Goal: Task Accomplishment & Management: Use online tool/utility

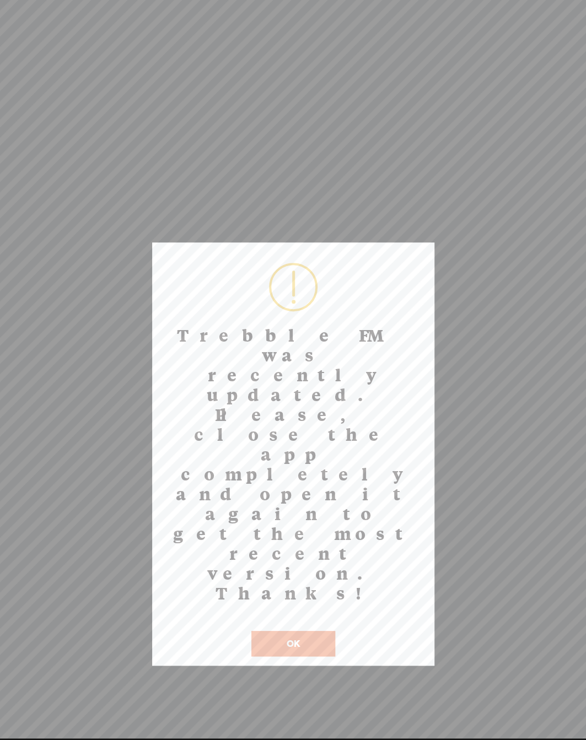
click at [283, 631] on button "OK" at bounding box center [293, 643] width 84 height 25
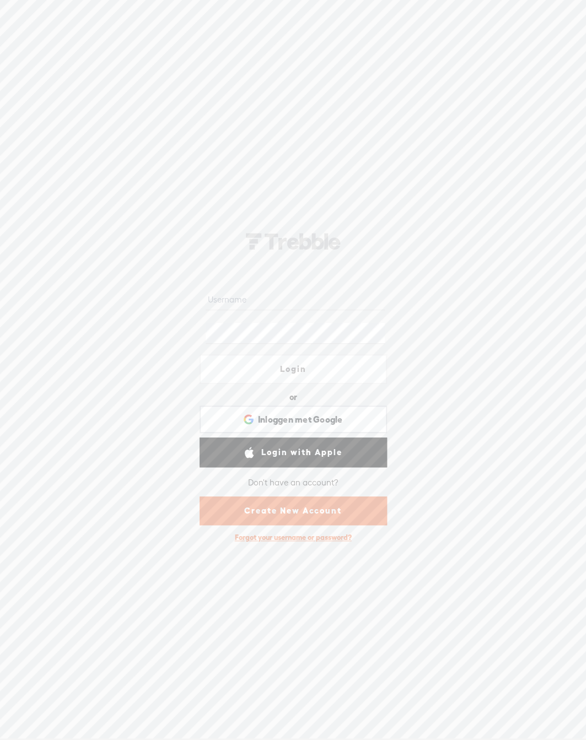
type input "know1"
click at [246, 299] on input "know1" at bounding box center [294, 299] width 179 height 21
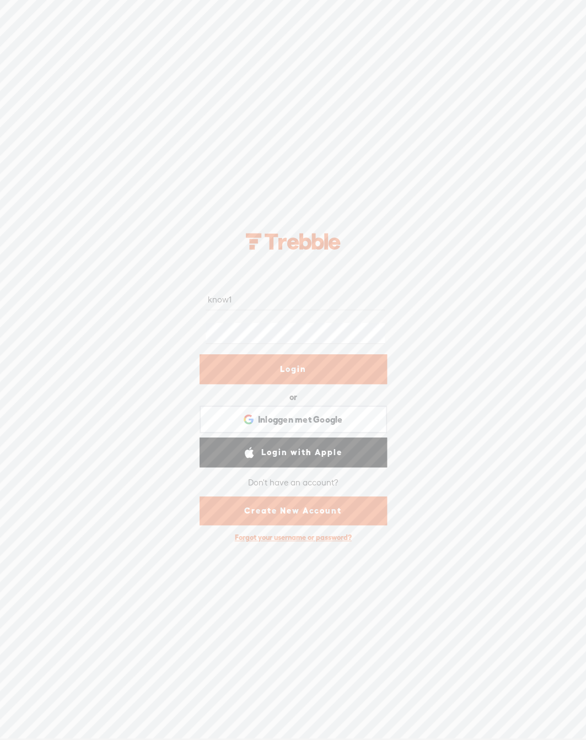
click at [290, 372] on link "Login" at bounding box center [292, 369] width 187 height 30
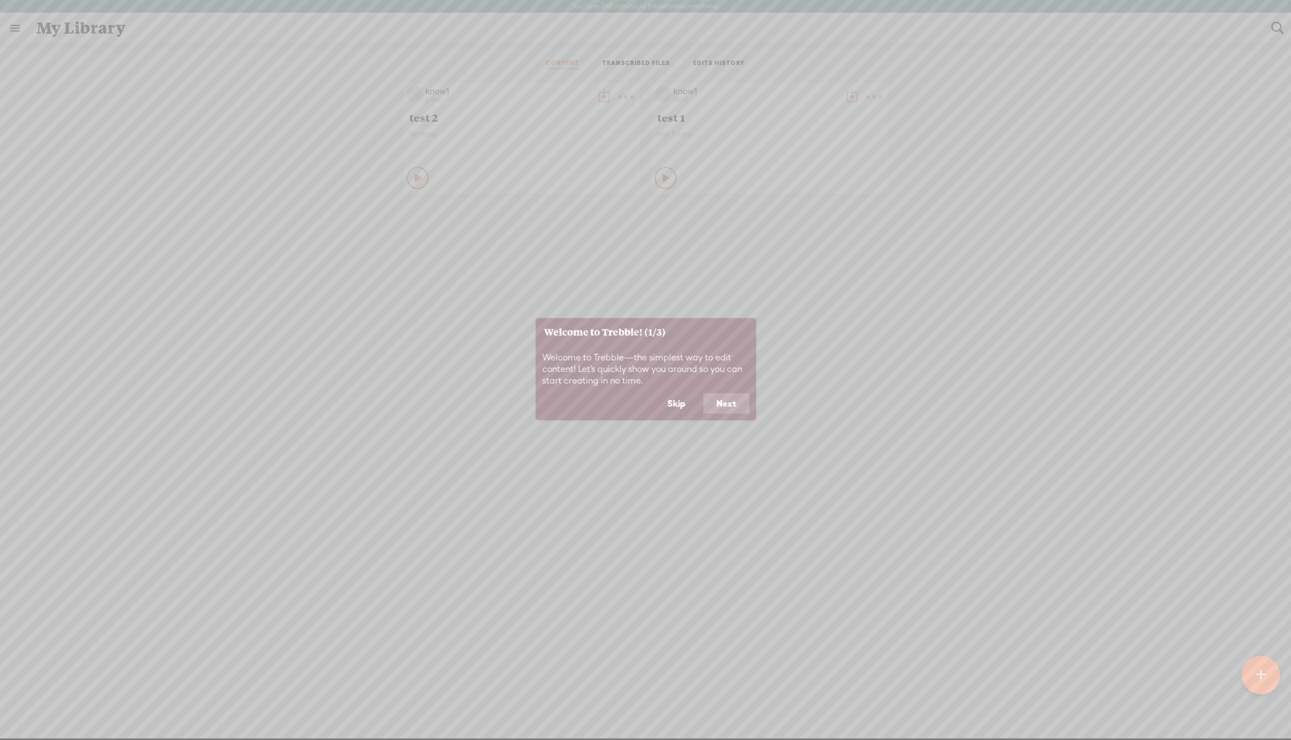
click at [585, 403] on button "Next" at bounding box center [726, 403] width 46 height 21
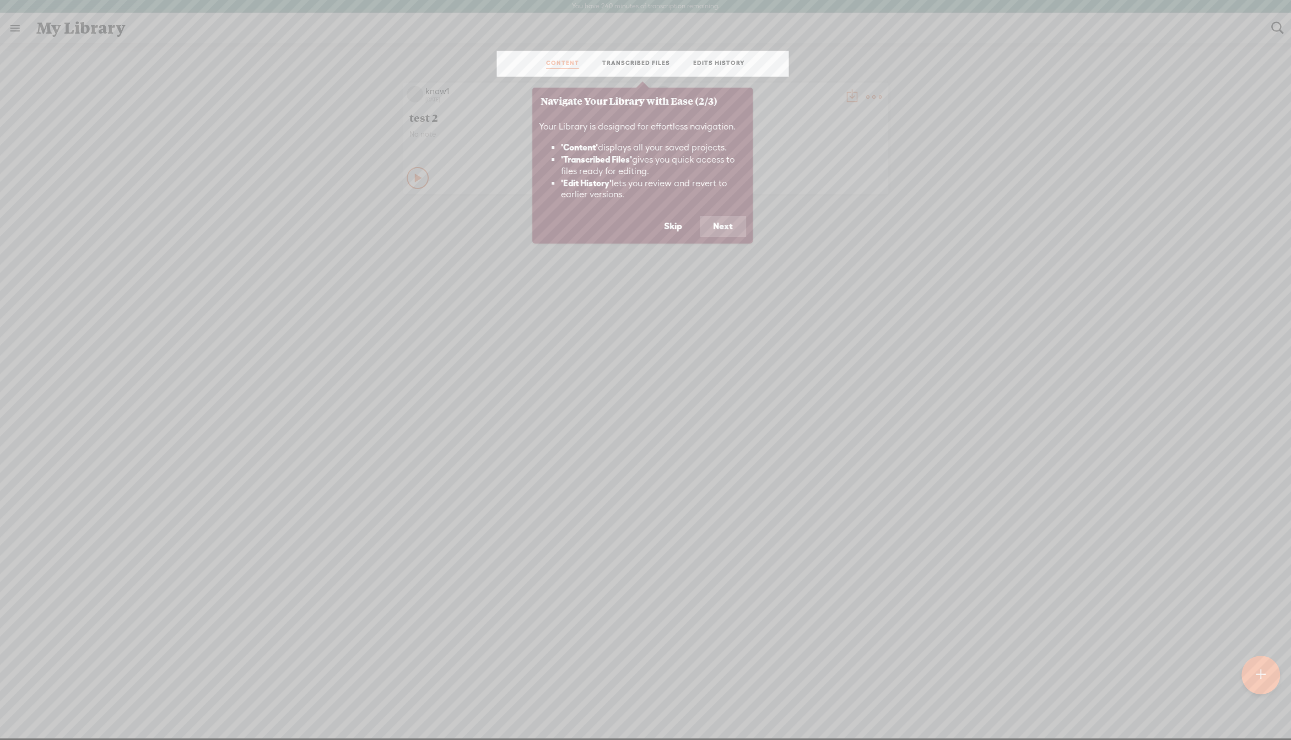
click at [585, 230] on button "Next" at bounding box center [723, 226] width 46 height 21
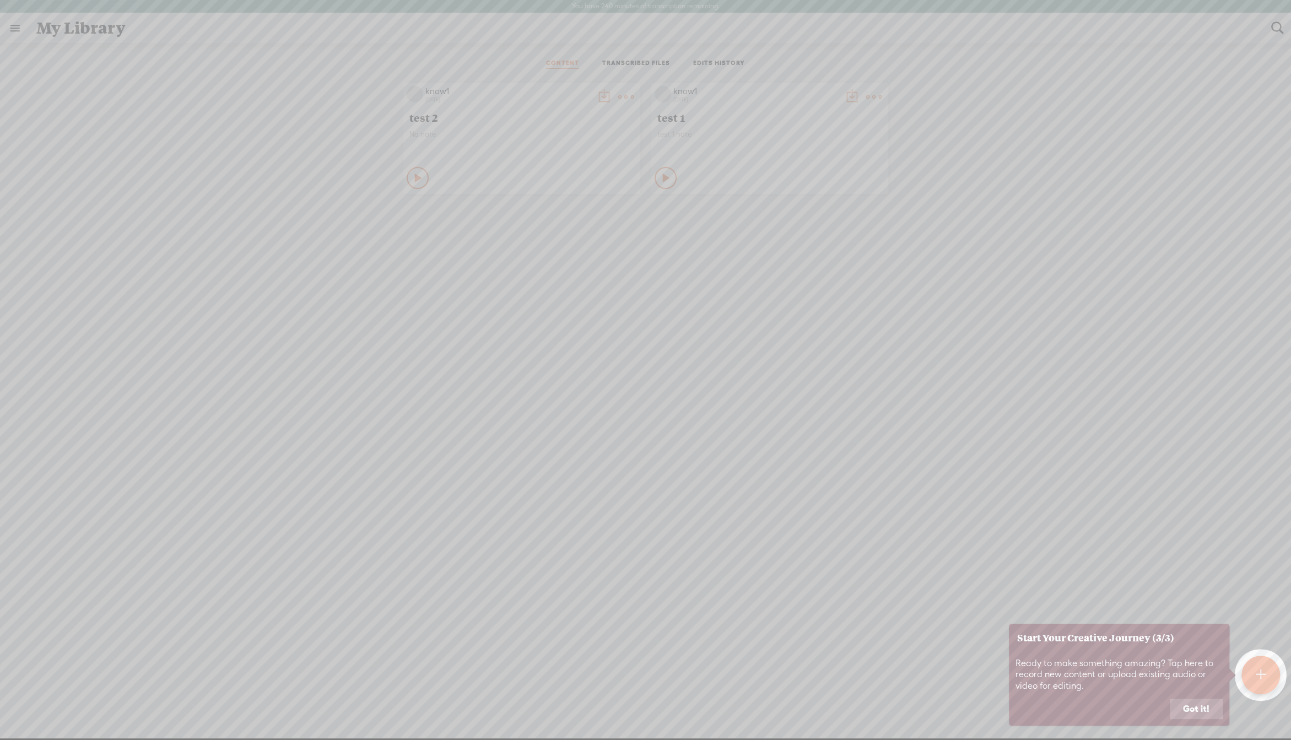
click at [585, 712] on button "Got it!" at bounding box center [1195, 708] width 53 height 21
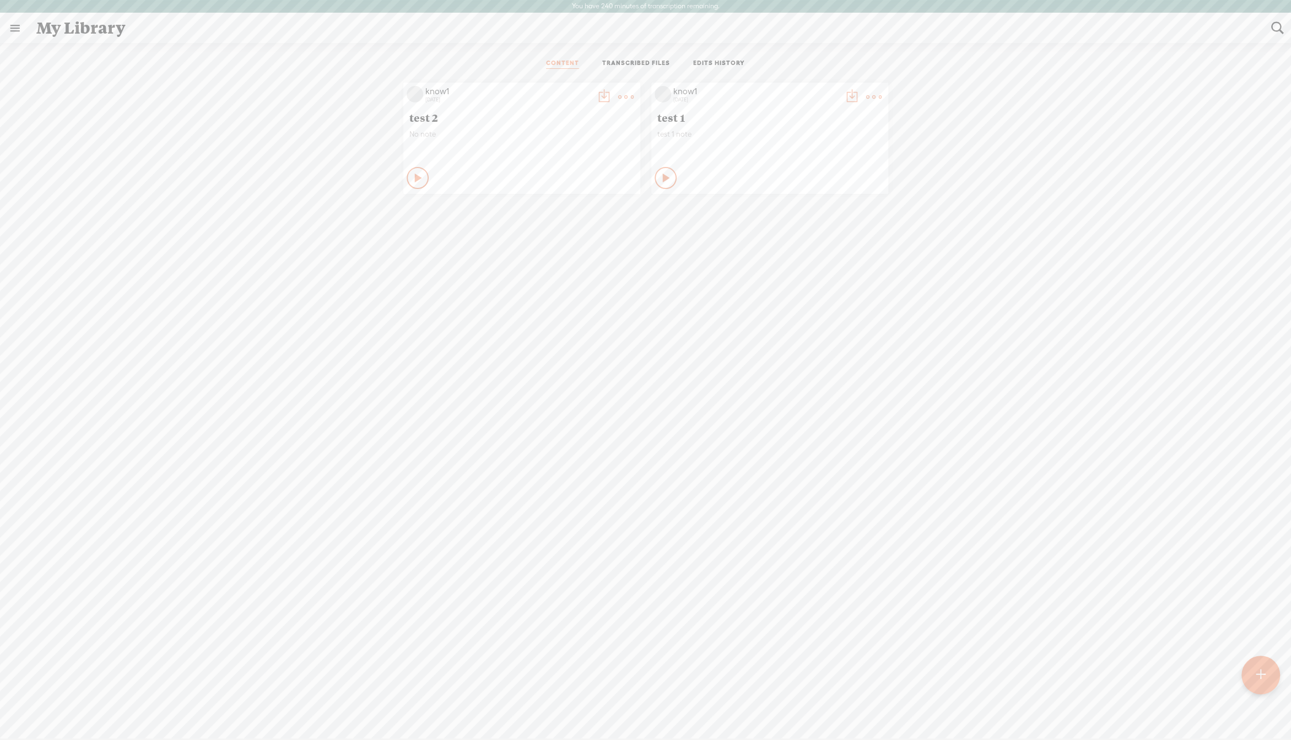
click at [416, 181] on icon at bounding box center [418, 177] width 11 height 11
click at [429, 175] on div "Play Content" at bounding box center [417, 178] width 22 height 22
click at [585, 67] on div at bounding box center [1266, 58] width 28 height 28
click at [585, 91] on t at bounding box center [625, 96] width 15 height 15
click at [585, 209] on link "Delete" at bounding box center [818, 209] width 110 height 25
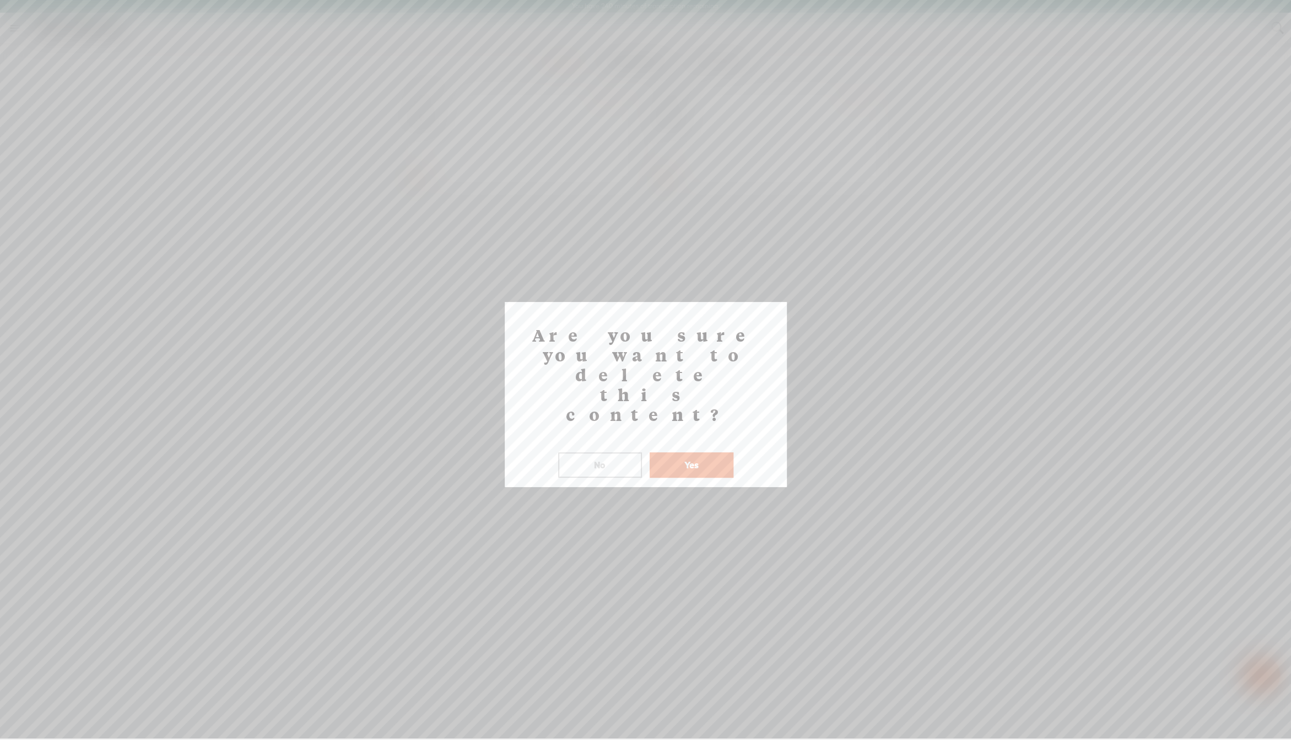
click at [585, 452] on button "Yes" at bounding box center [691, 464] width 84 height 25
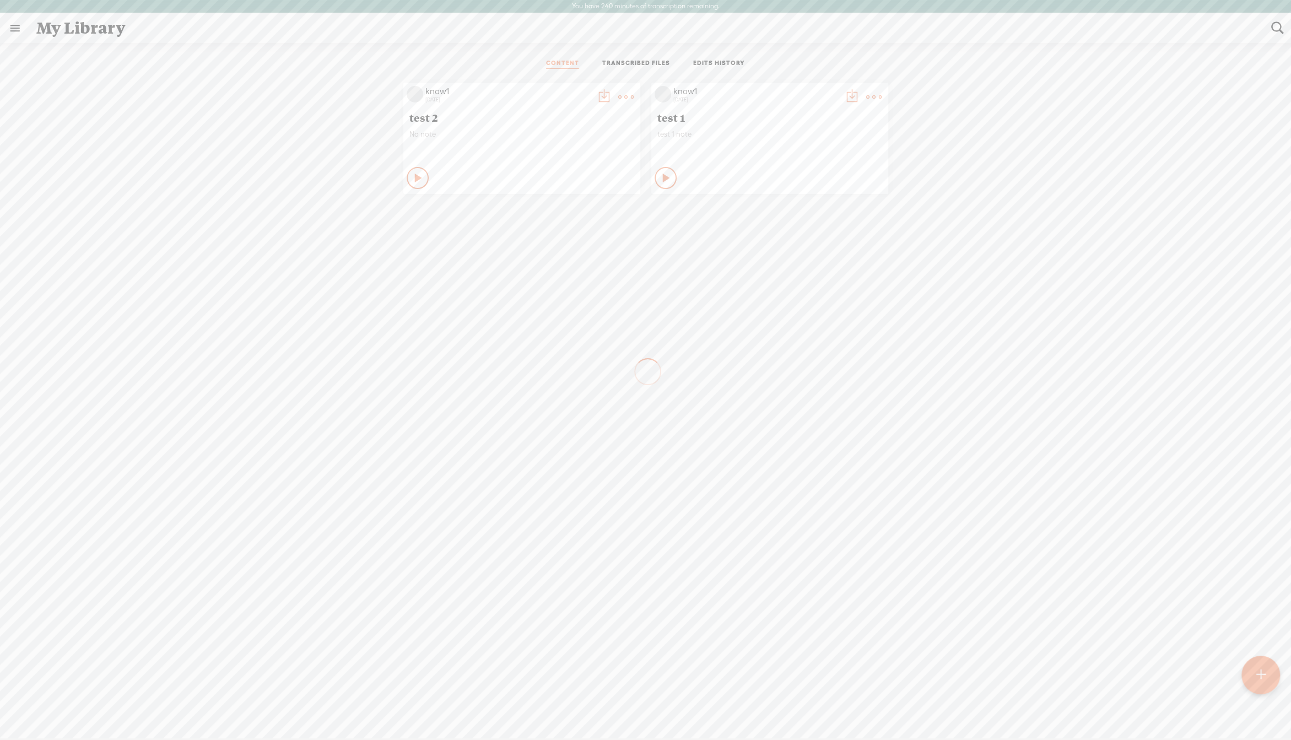
click at [585, 95] on t at bounding box center [625, 96] width 15 height 15
click at [562, 212] on link "Delete" at bounding box center [570, 209] width 110 height 25
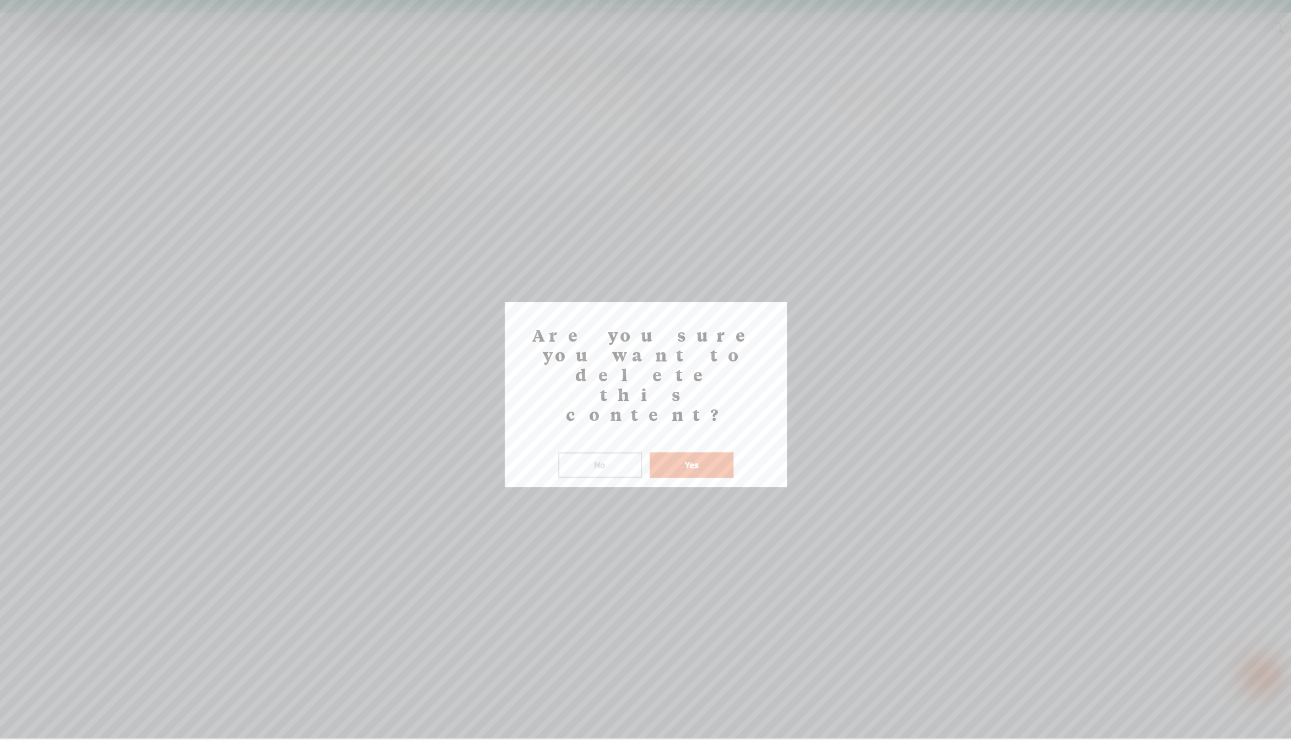
click at [585, 452] on button "Yes" at bounding box center [691, 464] width 84 height 25
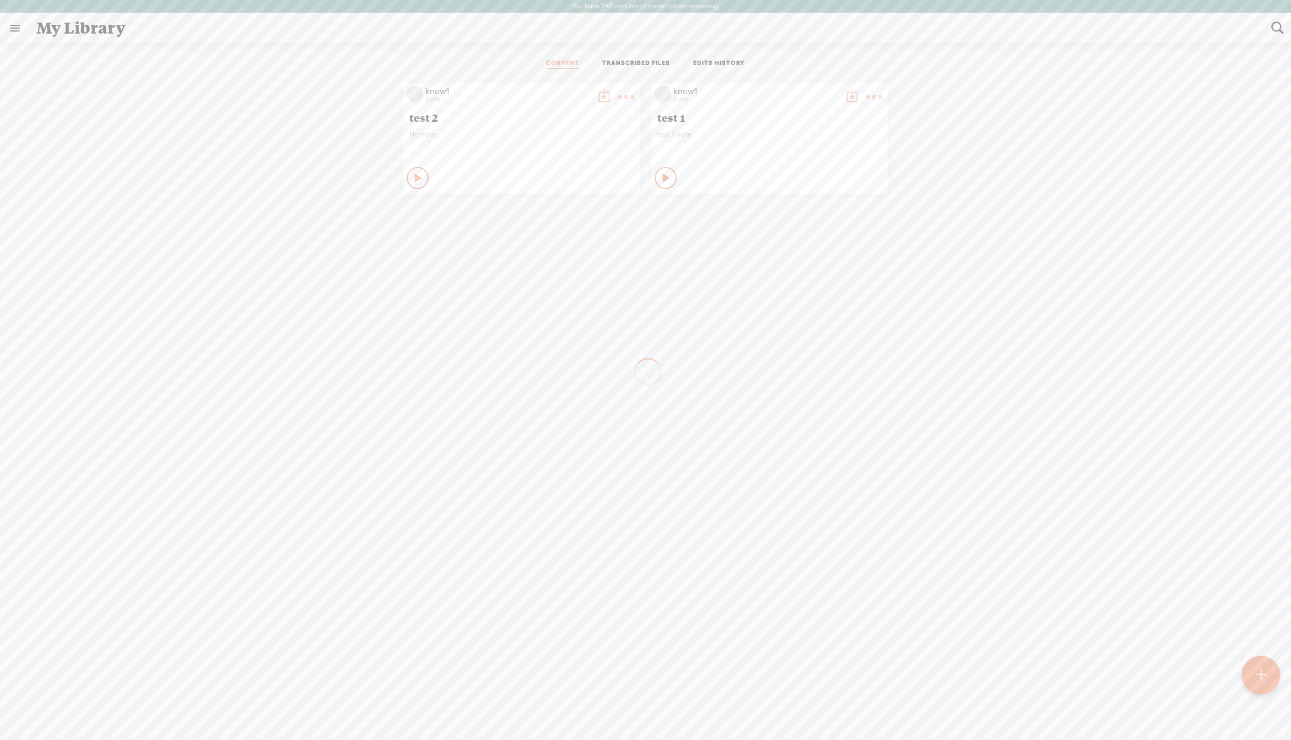
click at [585, 65] on link "TRANSCRIBED FILES" at bounding box center [636, 64] width 68 height 10
click at [585, 66] on link "EDITS HISTORY" at bounding box center [719, 64] width 52 height 10
click at [585, 58] on ul "CONTENT TRANSCRIBED FILES EDITS HISTORY" at bounding box center [646, 64] width 292 height 26
click at [585, 62] on link "TRANSCRIBED FILES" at bounding box center [636, 64] width 68 height 10
click at [574, 65] on link "CONTENT" at bounding box center [562, 64] width 33 height 10
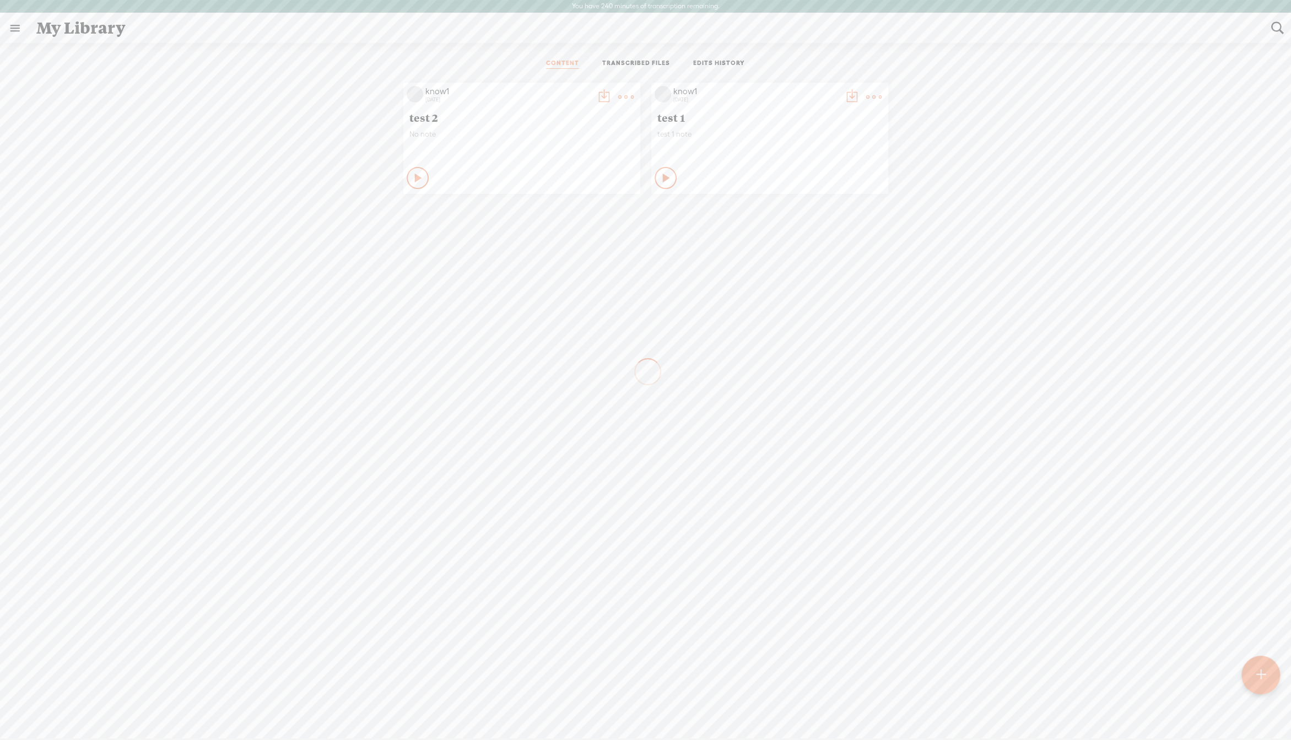
click at [585, 61] on link "TRANSCRIBED FILES" at bounding box center [636, 64] width 68 height 10
click at [559, 64] on link "CONTENT" at bounding box center [562, 64] width 33 height 10
click at [585, 65] on link "TRANSCRIBED FILES" at bounding box center [636, 64] width 68 height 10
click at [585, 132] on div "EDIT" at bounding box center [941, 137] width 17 height 11
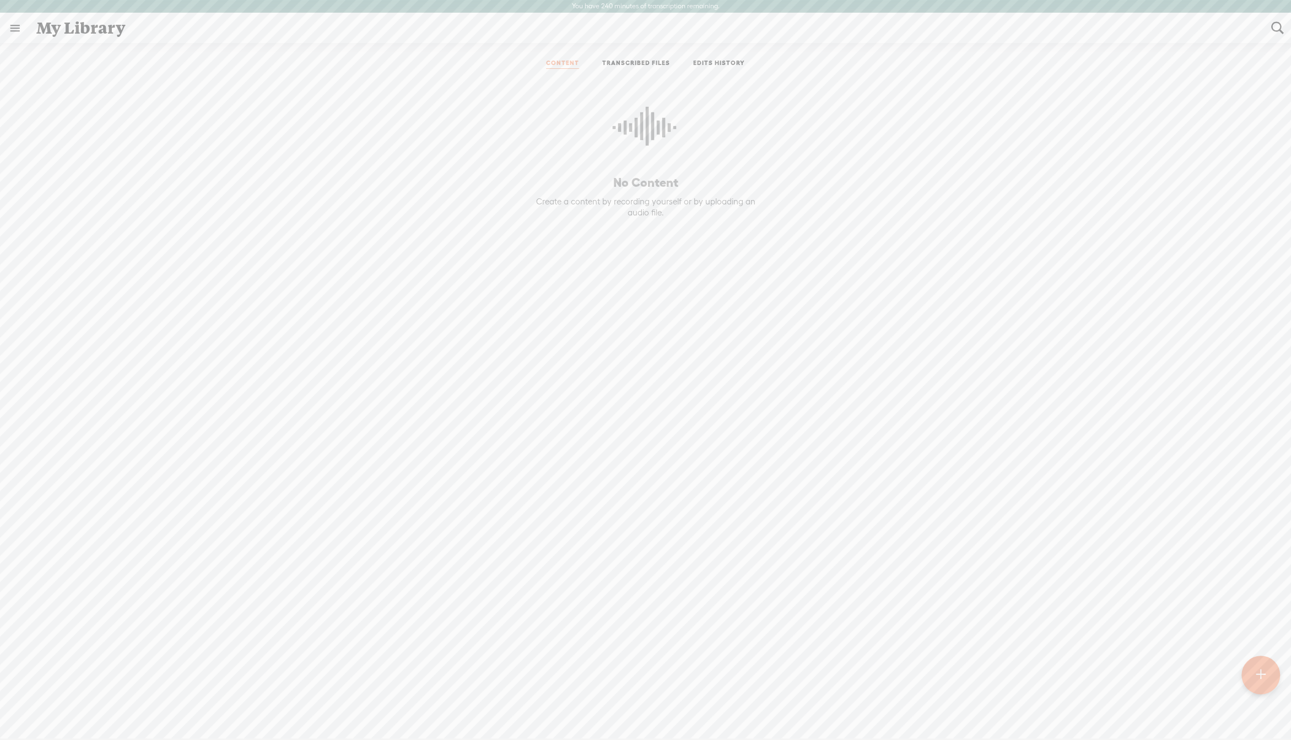
click at [625, 64] on link "TRANSCRIBED FILES" at bounding box center [636, 64] width 68 height 10
click at [338, 131] on icon at bounding box center [333, 129] width 11 height 11
drag, startPoint x: 334, startPoint y: 129, endPoint x: 430, endPoint y: 132, distance: 95.9
click at [351, 130] on div "Zoom consult - Cindy - [DATE] (audio).m4a" at bounding box center [454, 131] width 252 height 15
click at [736, 59] on link "EDITS HISTORY" at bounding box center [719, 64] width 52 height 10
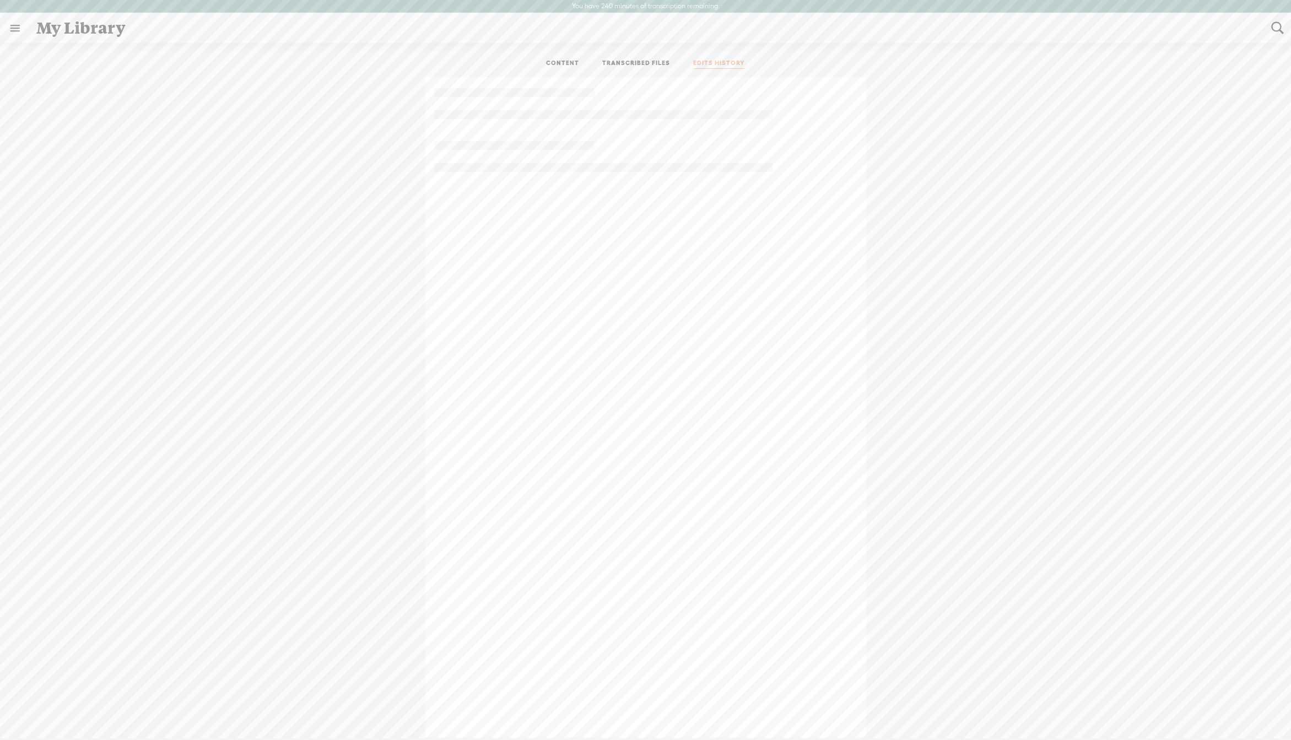
click at [569, 64] on link "CONTENT" at bounding box center [562, 64] width 33 height 10
click at [14, 29] on link at bounding box center [15, 28] width 29 height 29
click at [66, 380] on div "MY LIBRARY" at bounding box center [64, 380] width 51 height 9
click at [55, 712] on div "SETTINGS" at bounding box center [58, 713] width 40 height 9
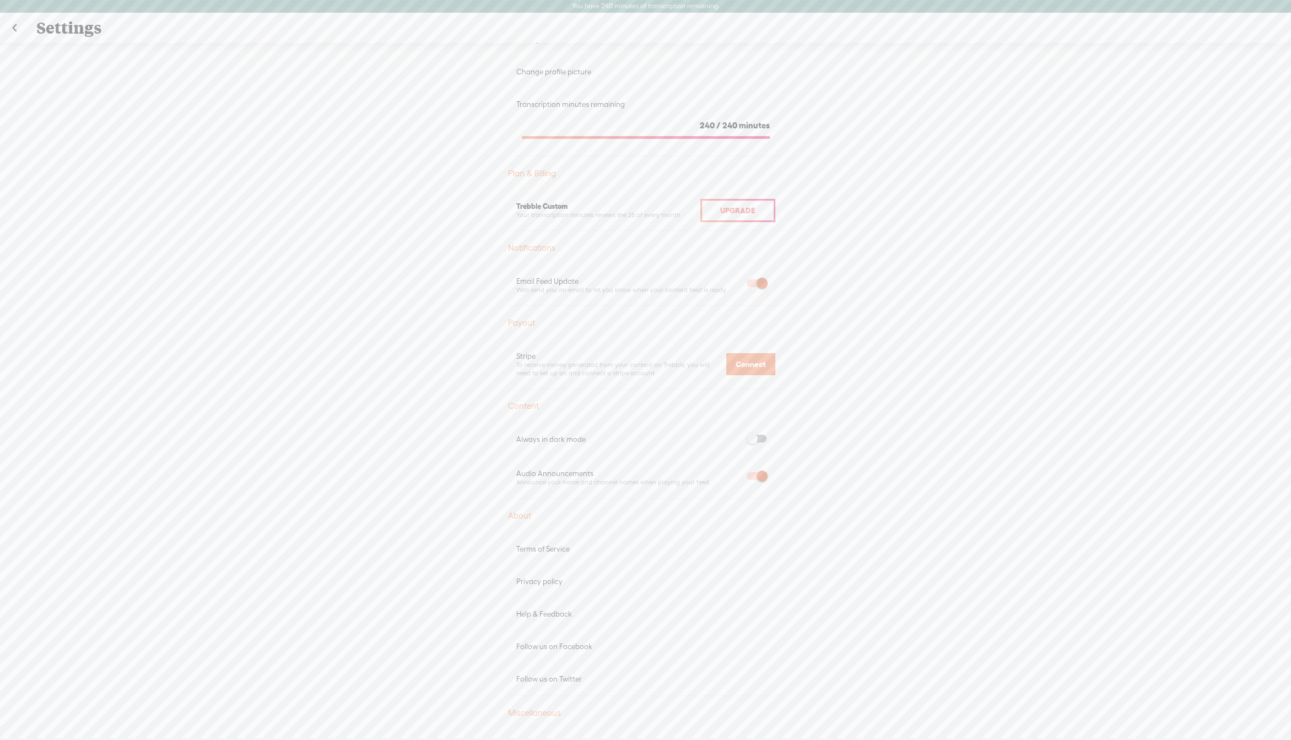
scroll to position [183, 0]
click at [750, 425] on span at bounding box center [756, 425] width 20 height 8
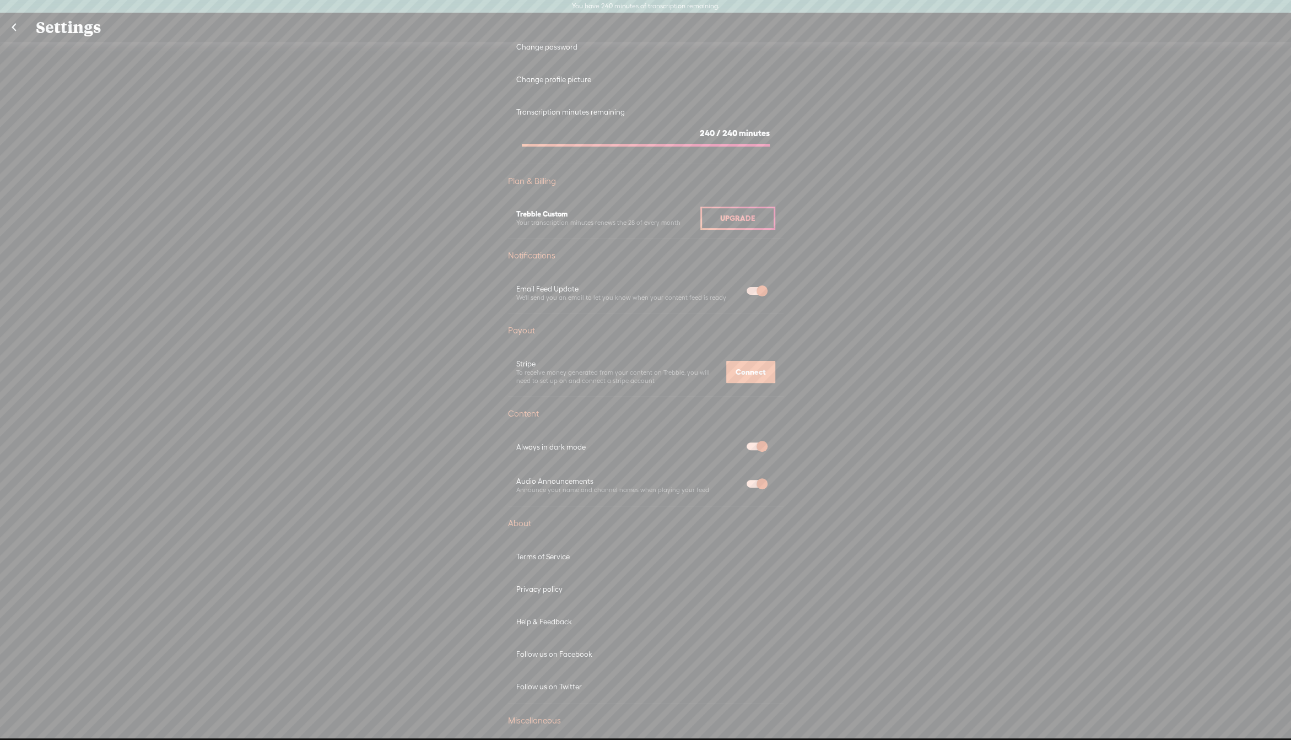
scroll to position [55, 0]
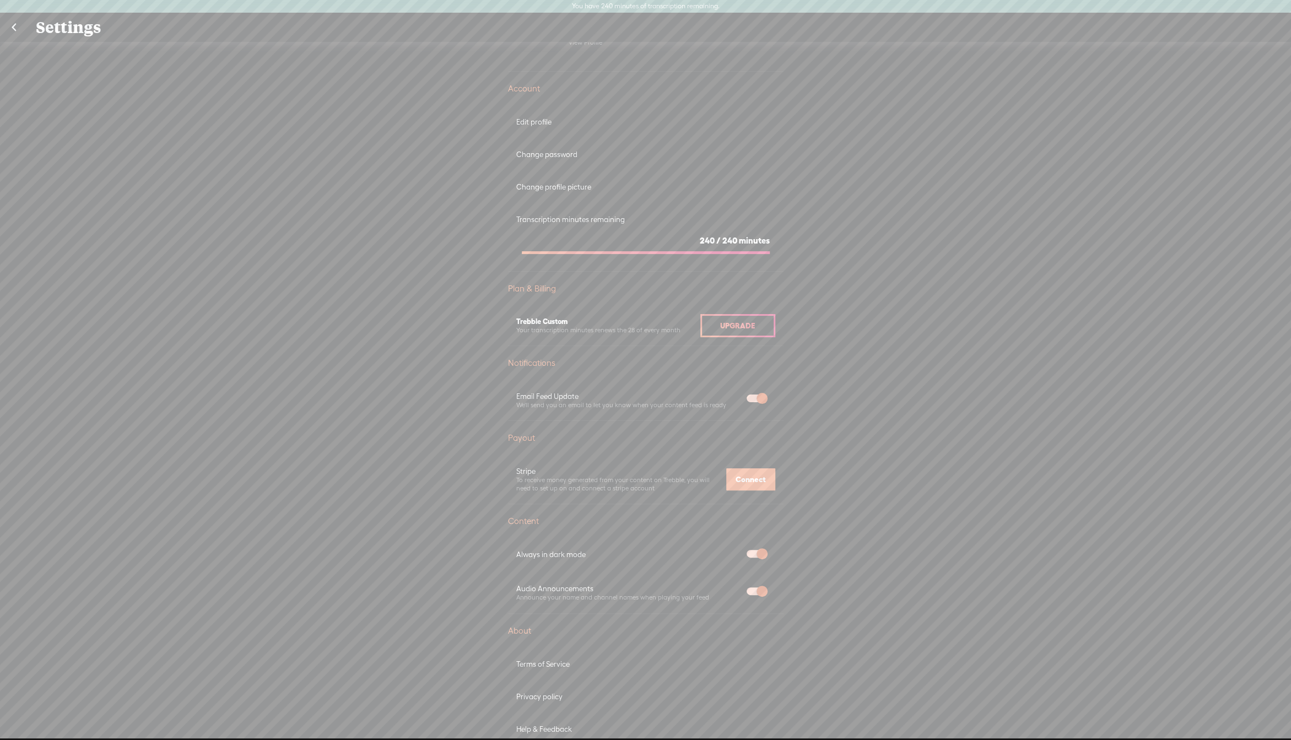
click at [19, 28] on link at bounding box center [14, 27] width 28 height 29
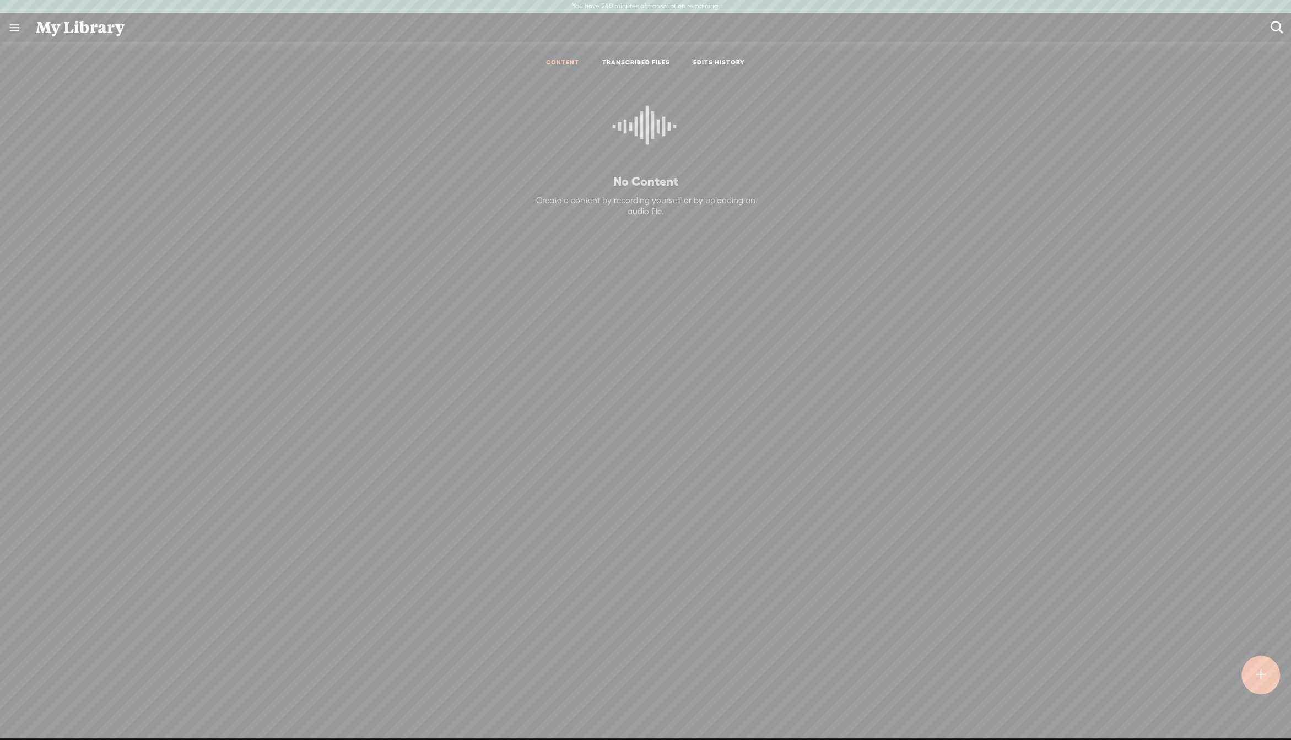
click at [613, 58] on link "TRANSCRIBED FILES" at bounding box center [636, 62] width 68 height 9
click at [707, 56] on ul "CONTENT TRANSCRIBED FILES EDITS HISTORY" at bounding box center [646, 63] width 292 height 26
click at [704, 62] on link "EDITS HISTORY" at bounding box center [719, 62] width 52 height 9
click at [554, 65] on link "CONTENT" at bounding box center [562, 62] width 33 height 9
click at [1260, 678] on t at bounding box center [1260, 675] width 9 height 24
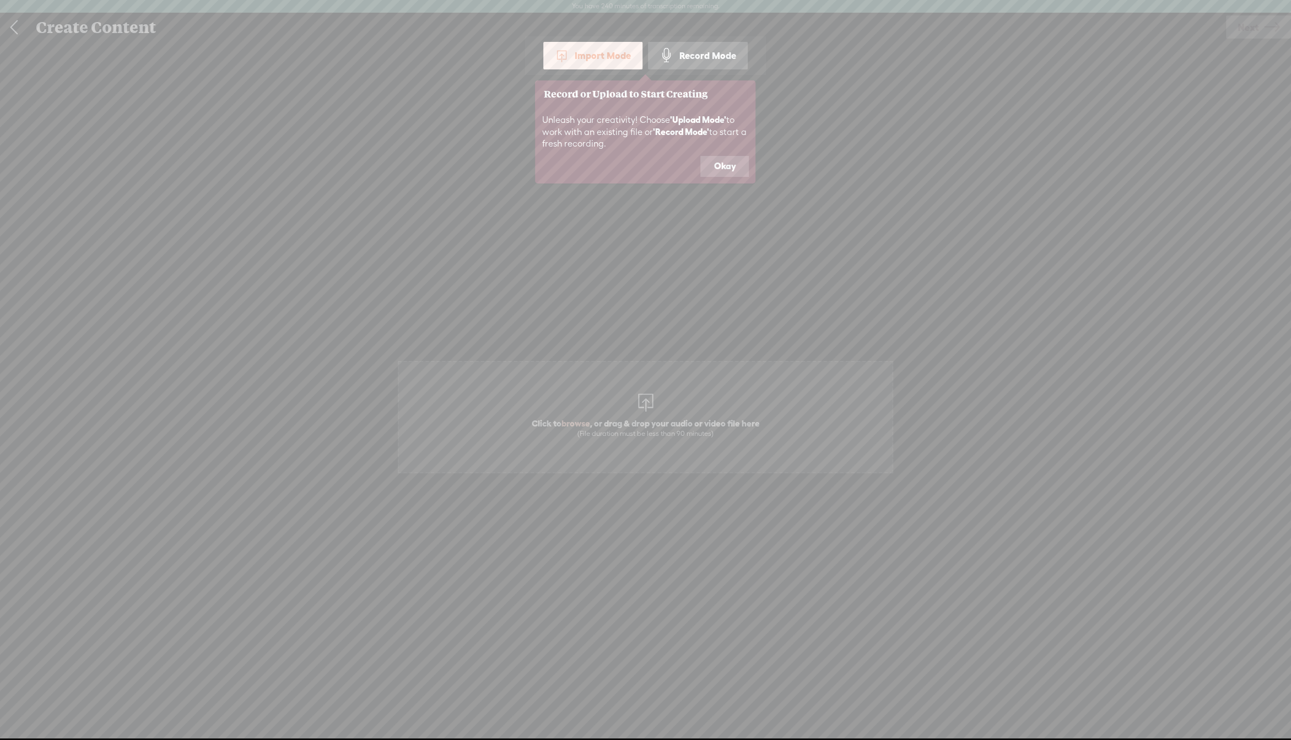
click at [729, 171] on button "Okay" at bounding box center [724, 166] width 48 height 21
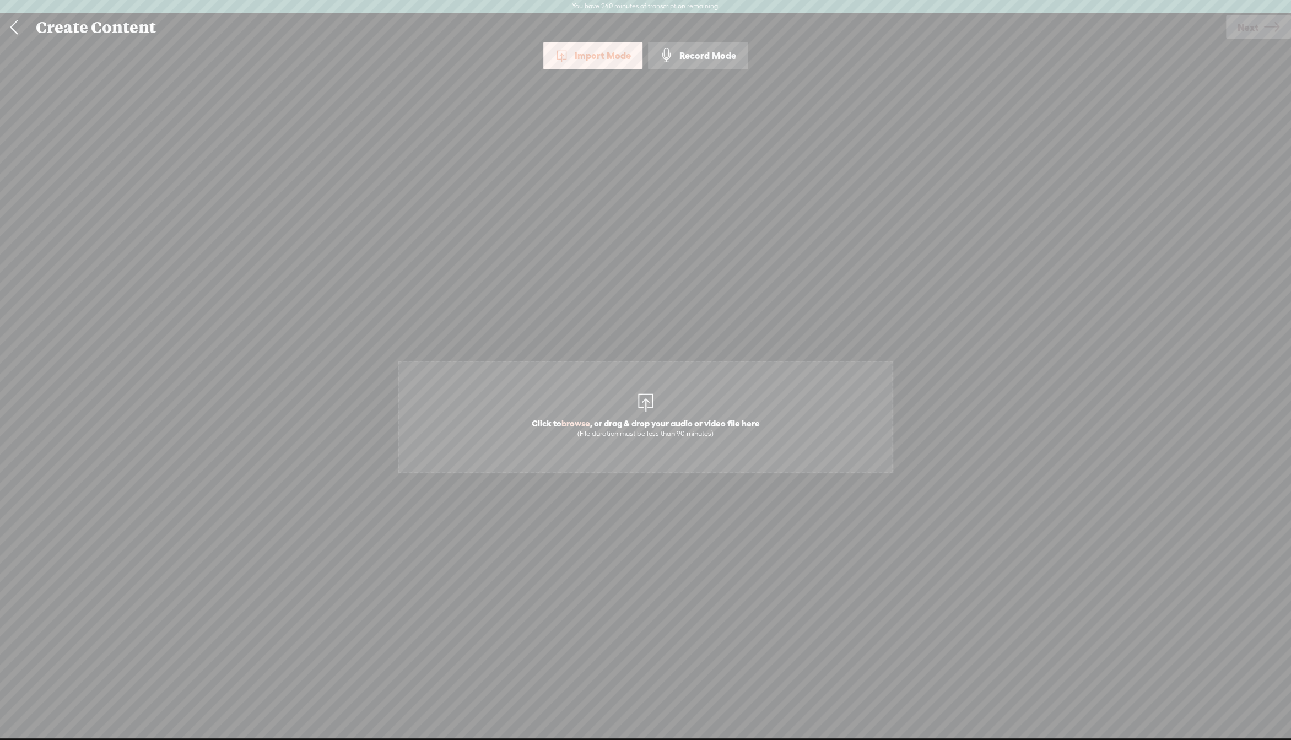
click at [15, 26] on link at bounding box center [14, 27] width 28 height 29
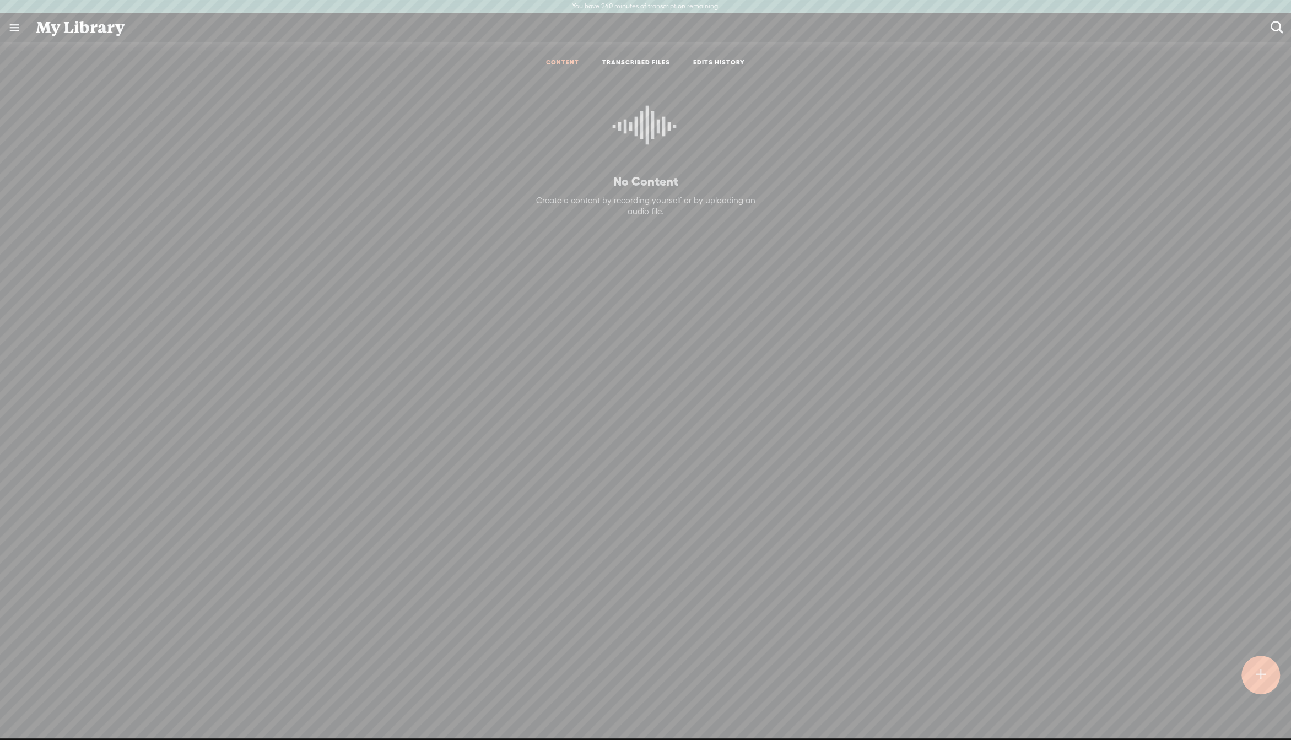
drag, startPoint x: 957, startPoint y: 79, endPoint x: 820, endPoint y: 98, distance: 138.5
click at [953, 73] on div "CONTENT TRANSCRIBED FILES EDITS HISTORY All All Drafts On-air Scheduled All Dra…" at bounding box center [645, 411] width 1274 height 723
drag, startPoint x: 54, startPoint y: 24, endPoint x: 77, endPoint y: 28, distance: 23.5
click at [54, 24] on div "My Library" at bounding box center [645, 27] width 1234 height 29
click at [562, 62] on link "CONTENT" at bounding box center [562, 62] width 33 height 9
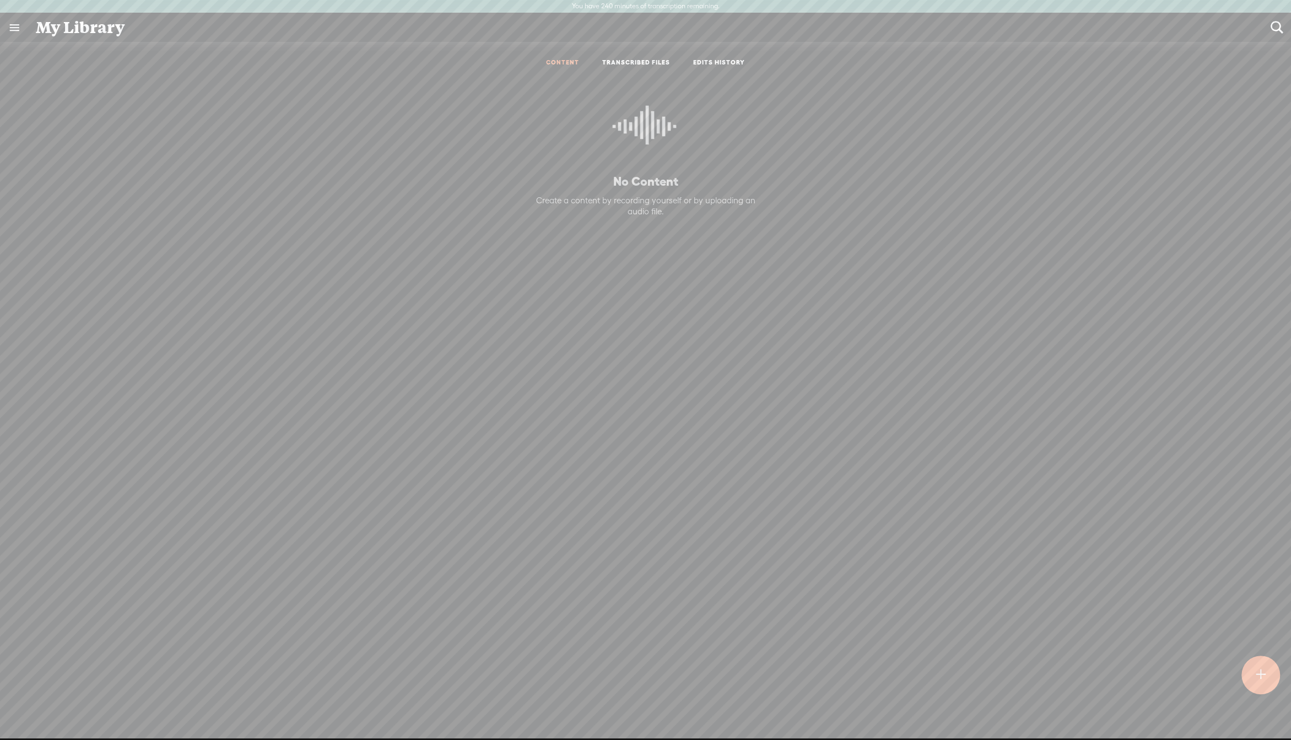
click at [626, 65] on link "TRANSCRIBED FILES" at bounding box center [636, 62] width 68 height 9
click at [568, 59] on link "CONTENT" at bounding box center [562, 62] width 33 height 9
click at [701, 58] on link "EDITS HISTORY" at bounding box center [719, 62] width 52 height 9
click at [564, 58] on ul "CONTENT TRANSCRIBED FILES EDITS HISTORY" at bounding box center [646, 63] width 292 height 26
click at [558, 67] on link "CONTENT" at bounding box center [562, 62] width 33 height 9
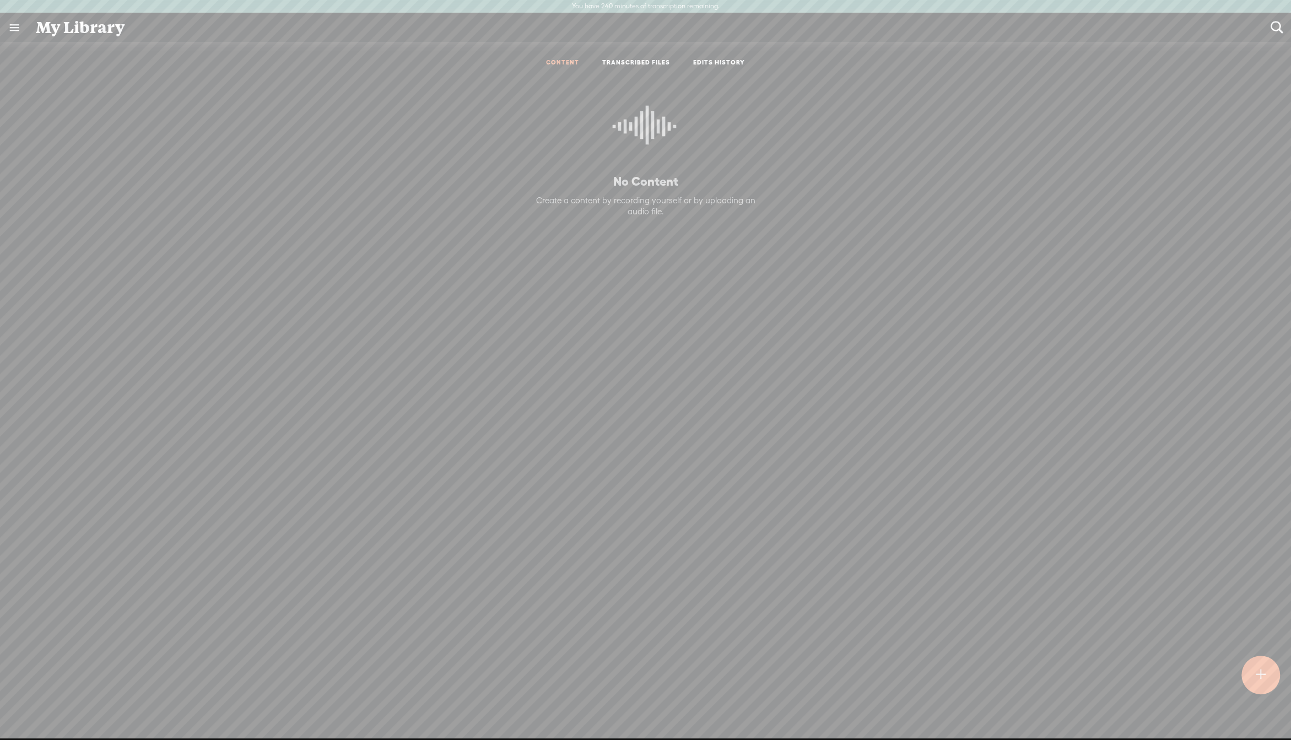
click at [6, 29] on link at bounding box center [14, 27] width 29 height 29
click at [68, 381] on div "MY LIBRARY" at bounding box center [64, 380] width 51 height 9
click at [77, 379] on div "MY LIBRARY" at bounding box center [64, 380] width 51 height 9
click at [44, 702] on div "SETTINGS" at bounding box center [72, 713] width 129 height 33
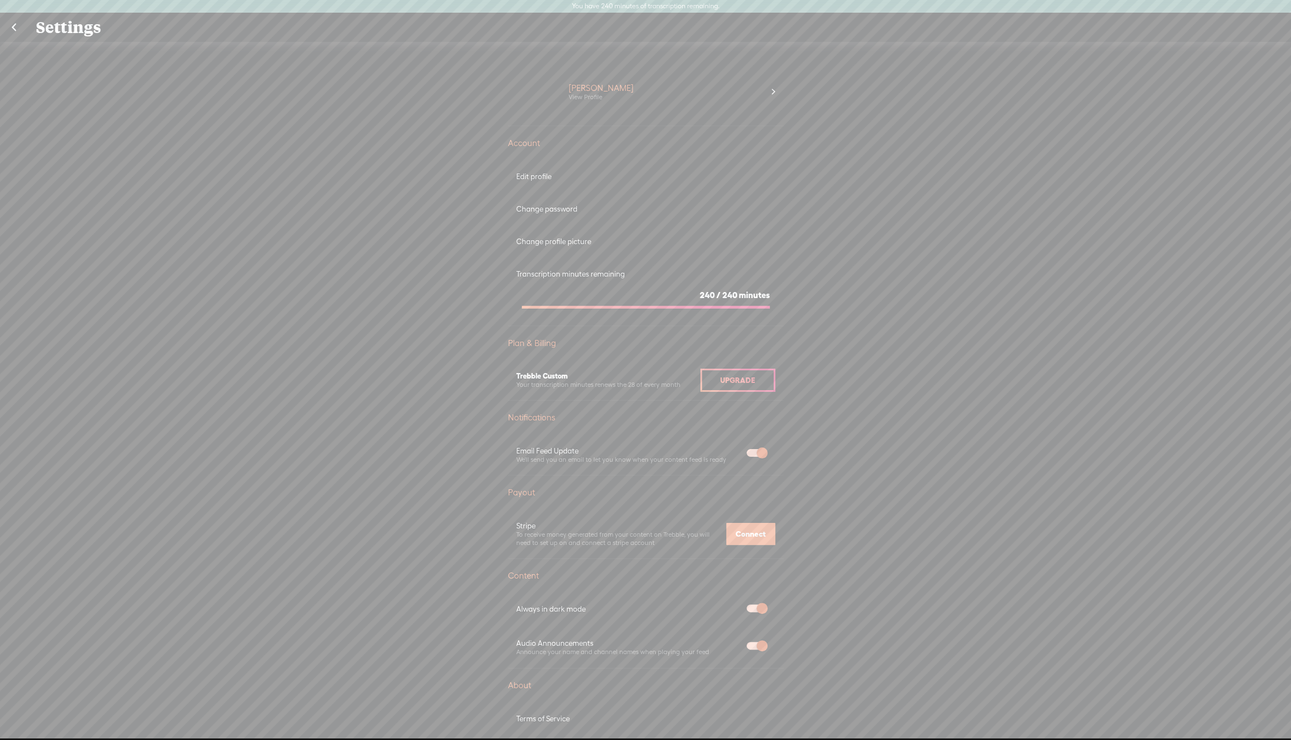
click at [22, 26] on link at bounding box center [14, 27] width 28 height 29
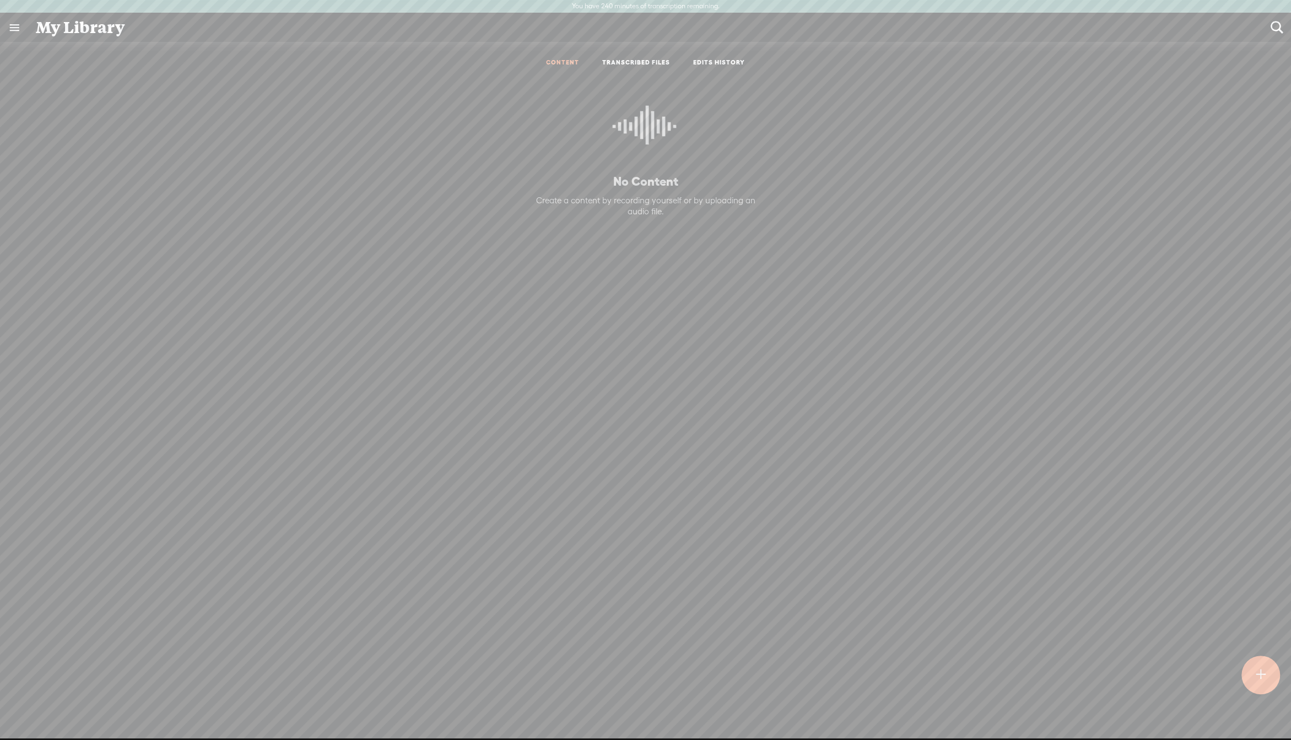
click at [627, 64] on link "TRANSCRIBED FILES" at bounding box center [636, 62] width 68 height 9
click at [718, 64] on link "EDITS HISTORY" at bounding box center [719, 62] width 52 height 9
click at [561, 63] on link "CONTENT" at bounding box center [562, 62] width 33 height 9
click at [616, 62] on link "TRANSCRIBED FILES" at bounding box center [636, 62] width 68 height 9
drag, startPoint x: 528, startPoint y: 51, endPoint x: 556, endPoint y: 57, distance: 29.4
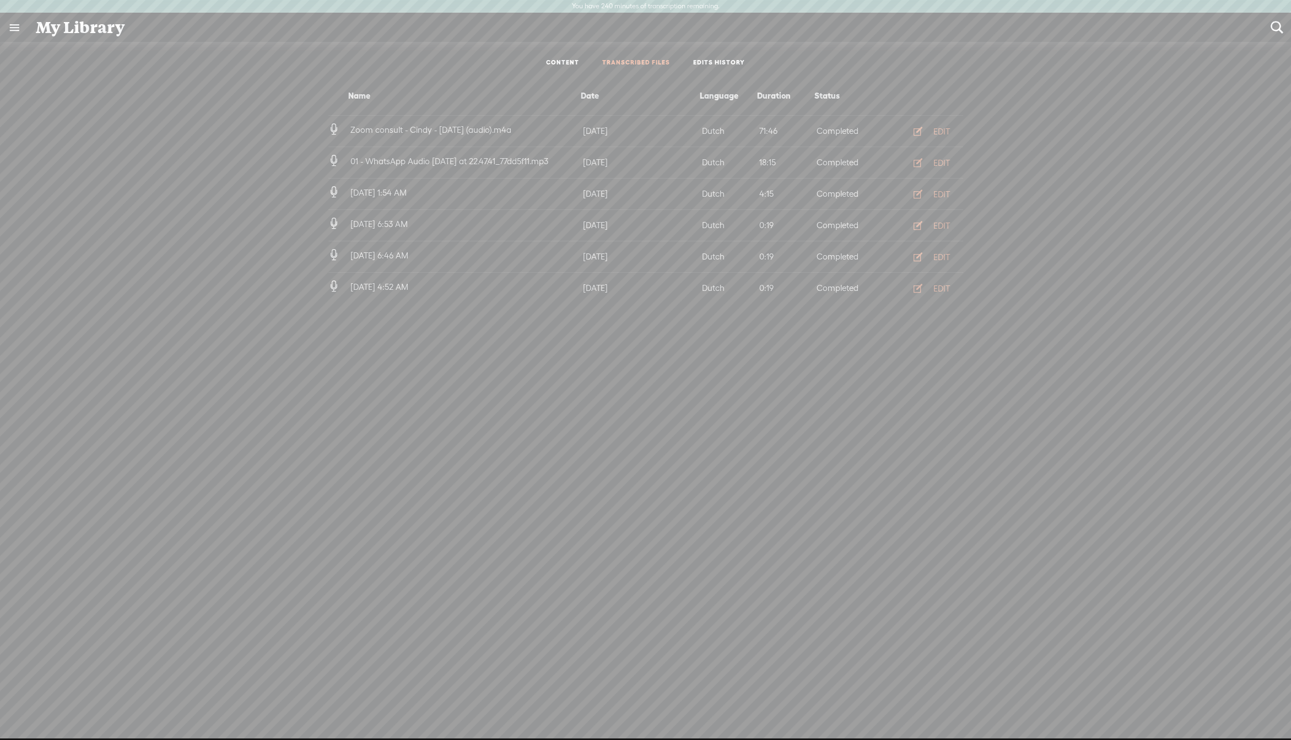
click at [528, 51] on ul "CONTENT TRANSCRIBED FILES EDITS HISTORY" at bounding box center [646, 63] width 292 height 26
click at [574, 59] on link "CONTENT" at bounding box center [562, 62] width 33 height 9
click at [629, 70] on ul "CONTENT TRANSCRIBED FILES EDITS HISTORY" at bounding box center [646, 63] width 292 height 26
click at [625, 66] on link "TRANSCRIBED FILES" at bounding box center [636, 62] width 68 height 9
click at [939, 129] on div "EDIT" at bounding box center [941, 131] width 17 height 11
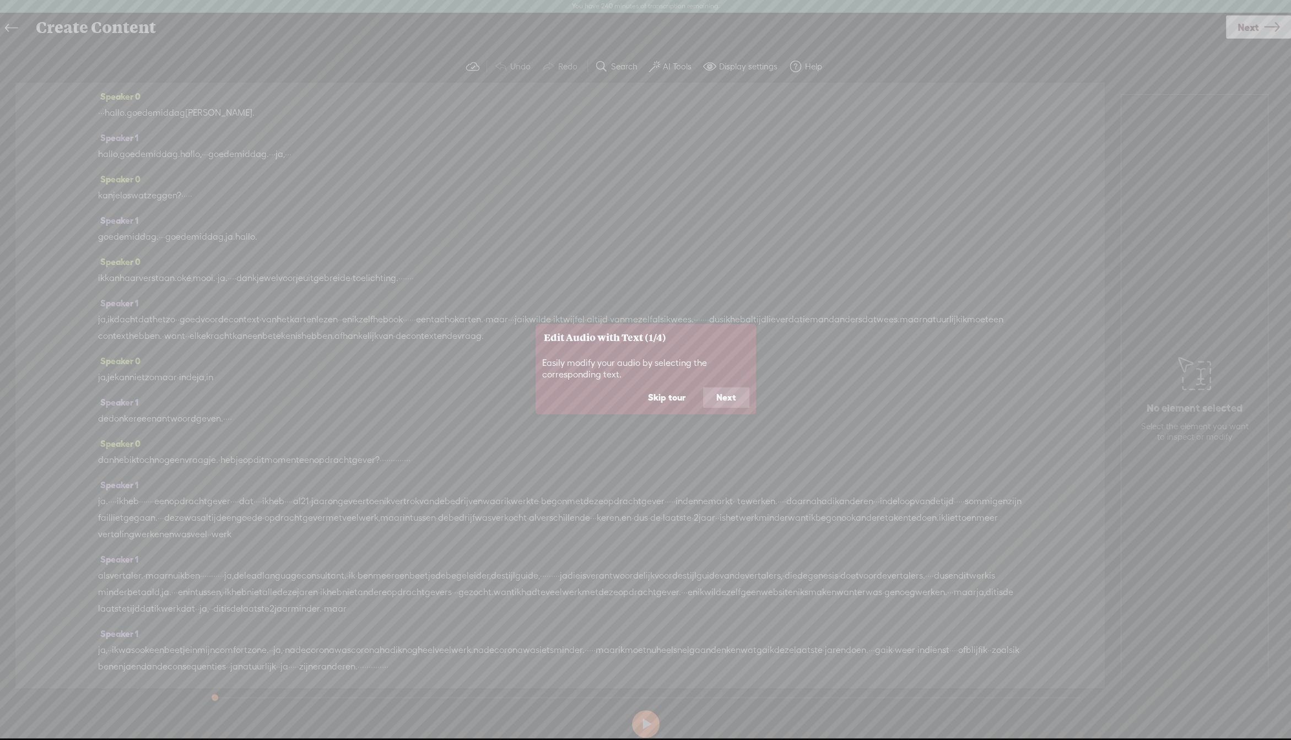
click at [733, 390] on button "Next" at bounding box center [726, 397] width 46 height 21
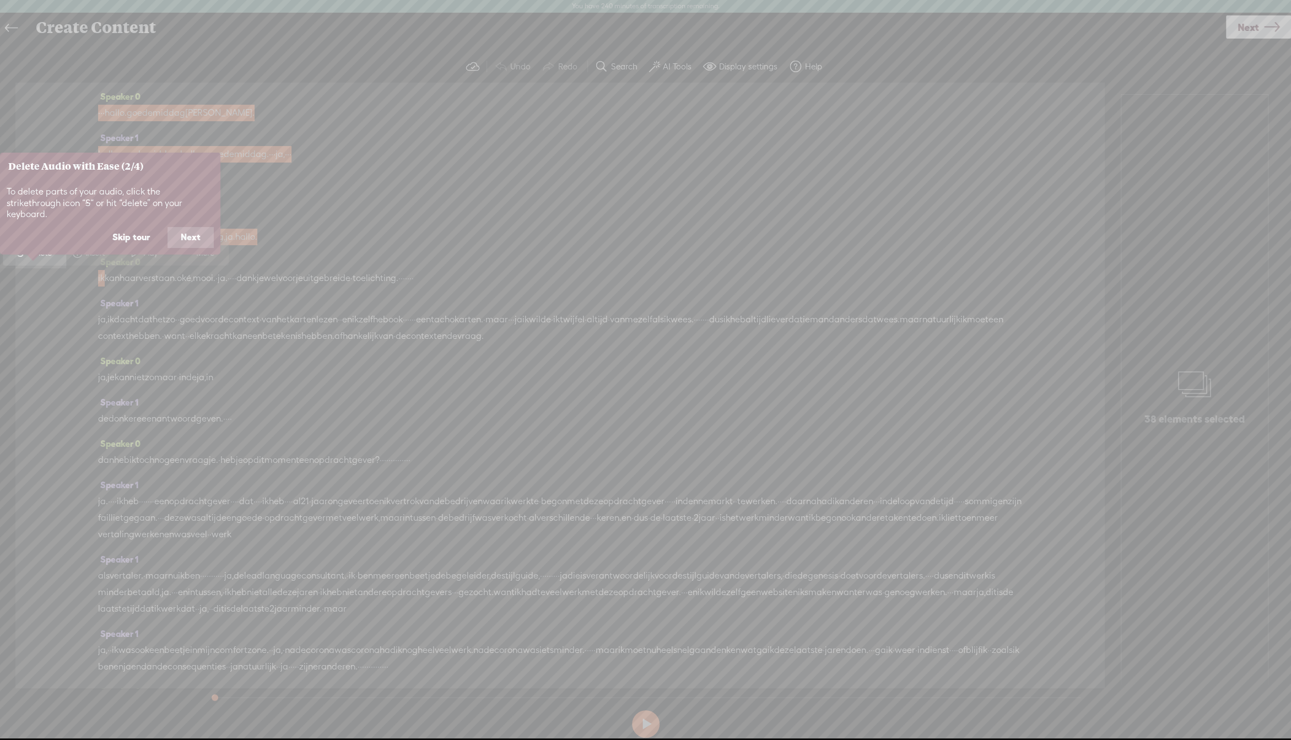
click at [190, 230] on button "Next" at bounding box center [190, 237] width 46 height 21
click at [195, 229] on button "Next" at bounding box center [190, 225] width 46 height 21
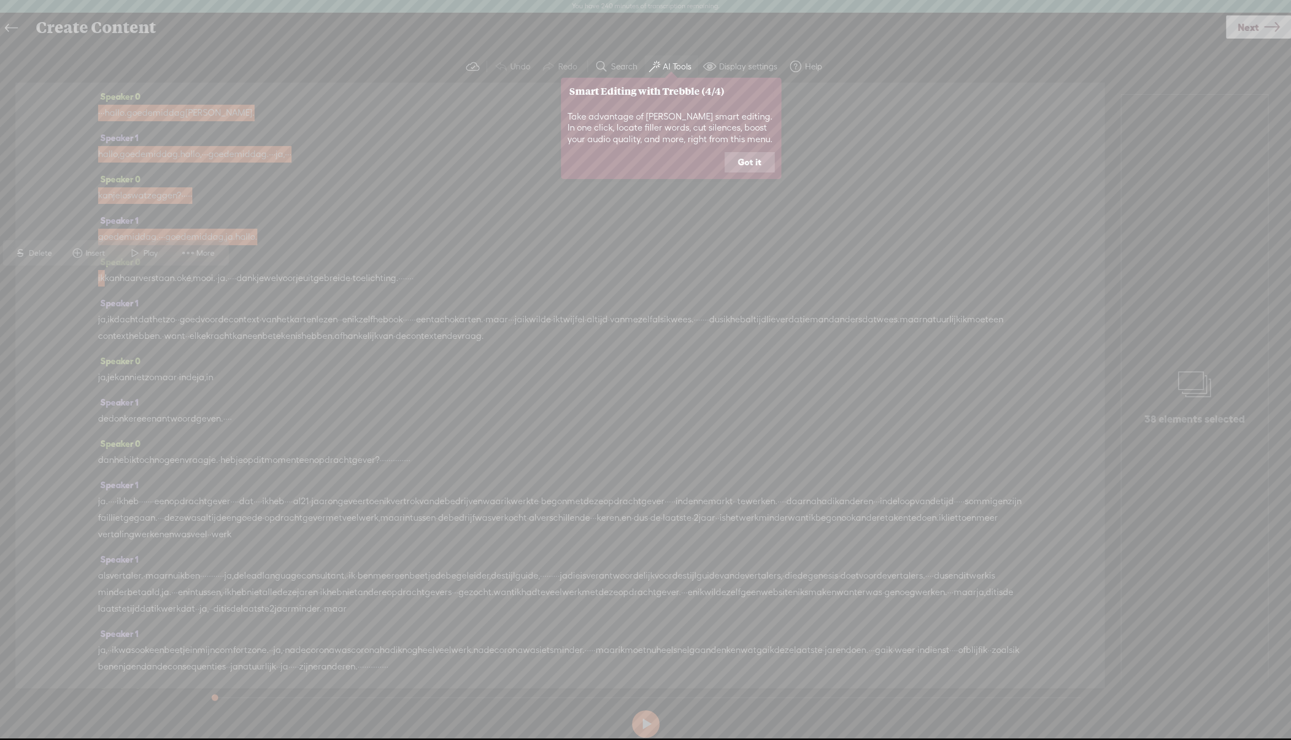
click at [739, 158] on button "Got it" at bounding box center [749, 162] width 50 height 21
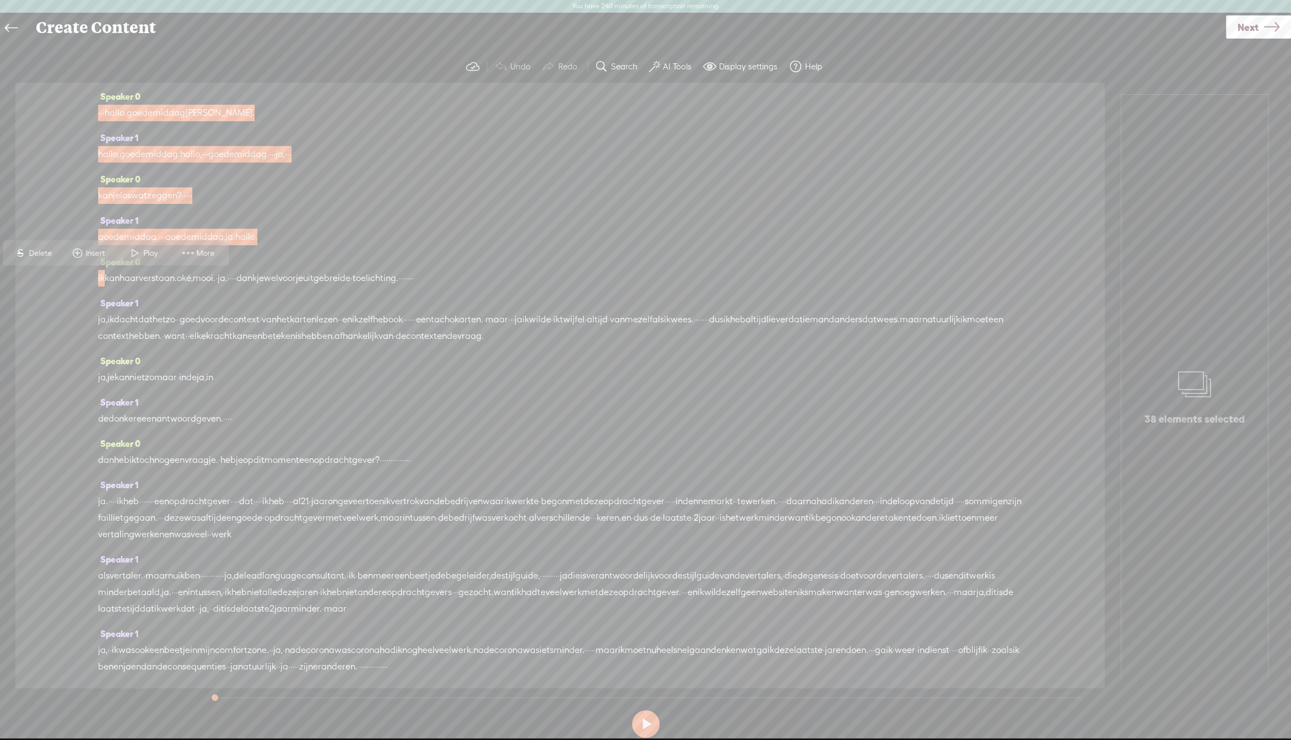
click at [257, 282] on span "dank" at bounding box center [246, 278] width 20 height 17
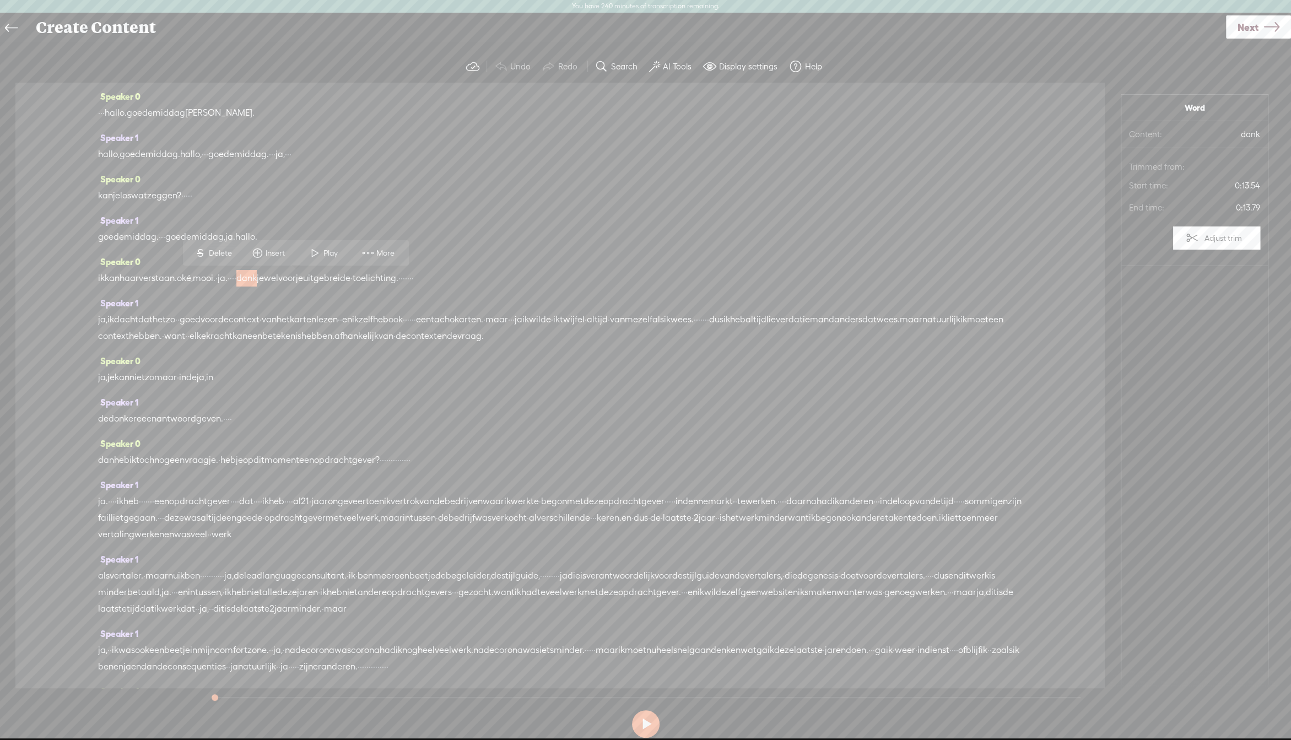
drag, startPoint x: 321, startPoint y: 313, endPoint x: 401, endPoint y: 314, distance: 80.4
click at [401, 314] on div "ja, ik dacht dat het zo · · goed voor de context · van het karten [GEOGRAPHIC_D…" at bounding box center [560, 327] width 924 height 33
click at [316, 322] on span "karten" at bounding box center [303, 319] width 26 height 17
click at [316, 320] on span "karten" at bounding box center [303, 319] width 26 height 17
click at [316, 324] on span "karten" at bounding box center [303, 319] width 26 height 17
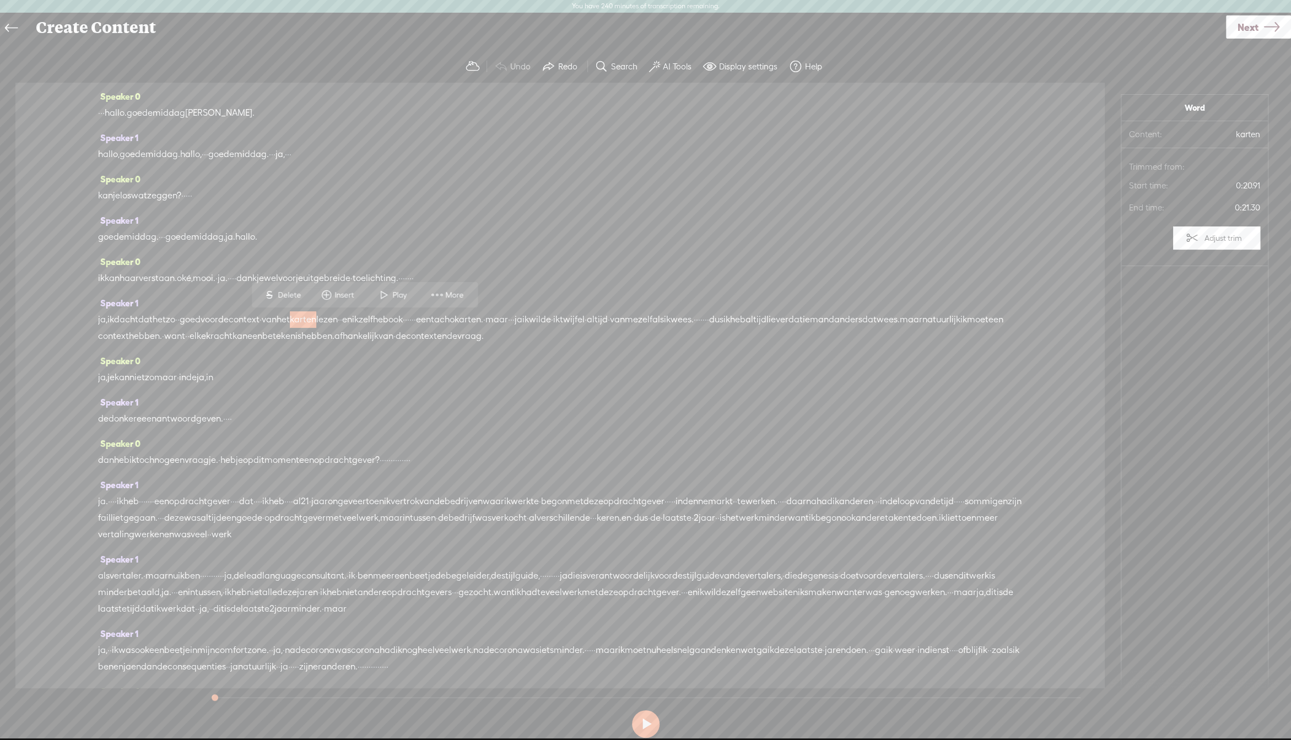
click at [316, 322] on span "karten" at bounding box center [303, 319] width 26 height 17
click at [16, 29] on icon at bounding box center [11, 28] width 13 height 25
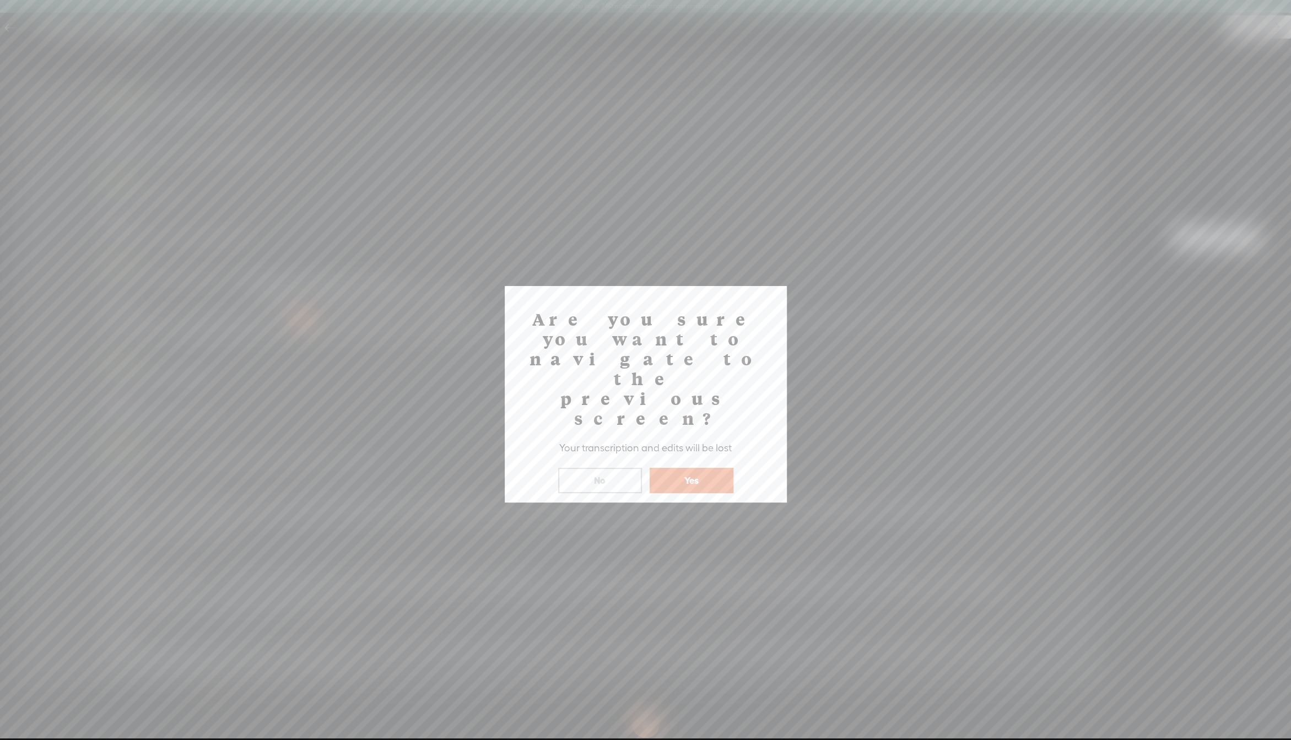
drag, startPoint x: 680, startPoint y: 413, endPoint x: 654, endPoint y: 375, distance: 46.7
click at [681, 468] on button "Yes" at bounding box center [691, 480] width 84 height 25
